Goal: Check status

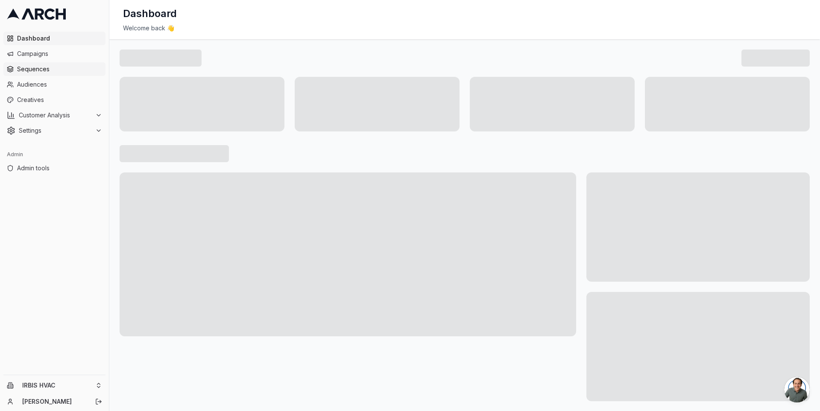
click at [63, 66] on span "Sequences" at bounding box center [59, 69] width 85 height 9
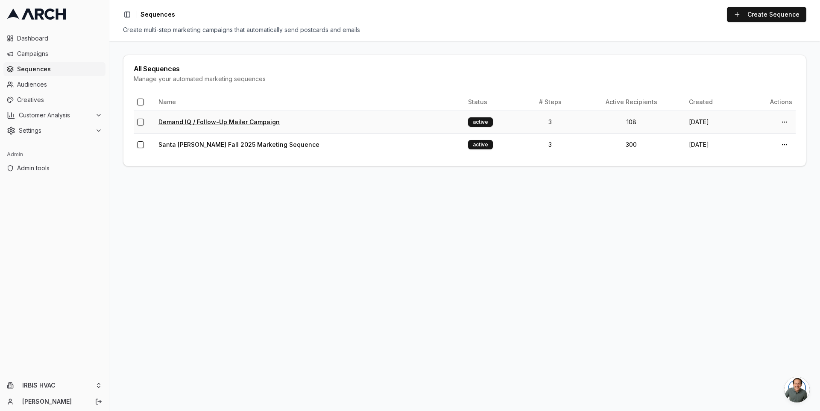
click at [181, 124] on link "Demand IQ / Follow-Up Mailer Campaign" at bounding box center [218, 121] width 121 height 7
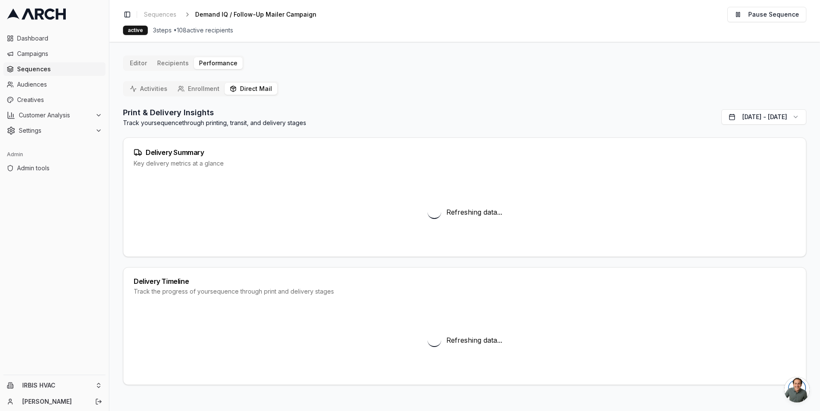
click at [250, 92] on button "Direct Mail" at bounding box center [251, 89] width 53 height 12
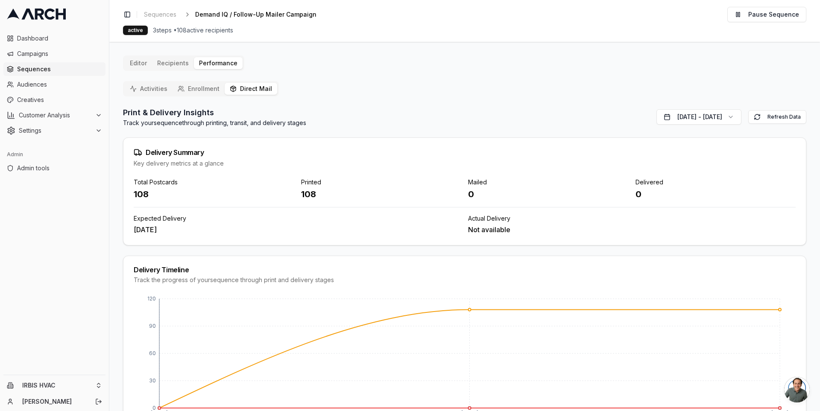
click at [56, 14] on icon at bounding box center [61, 14] width 10 height 11
